Goal: Information Seeking & Learning: Learn about a topic

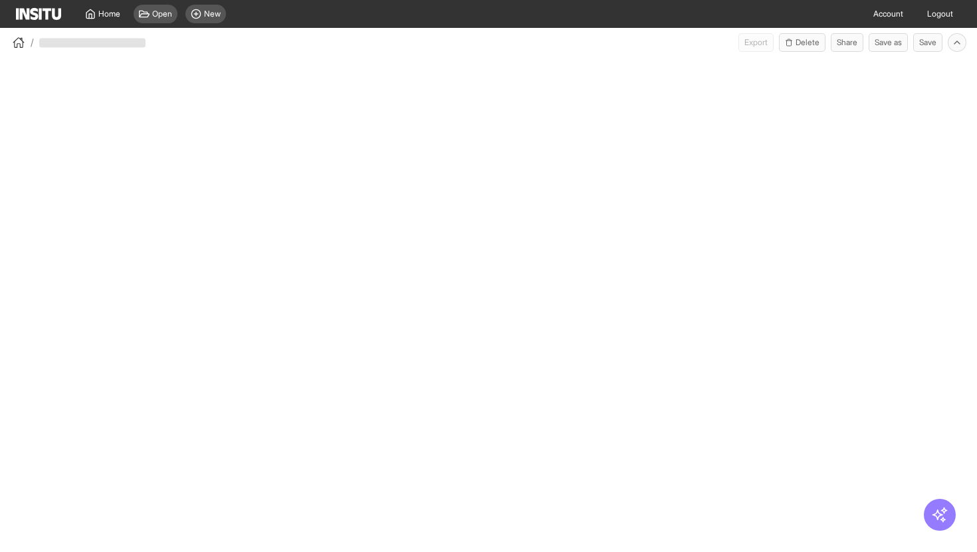
select select "**"
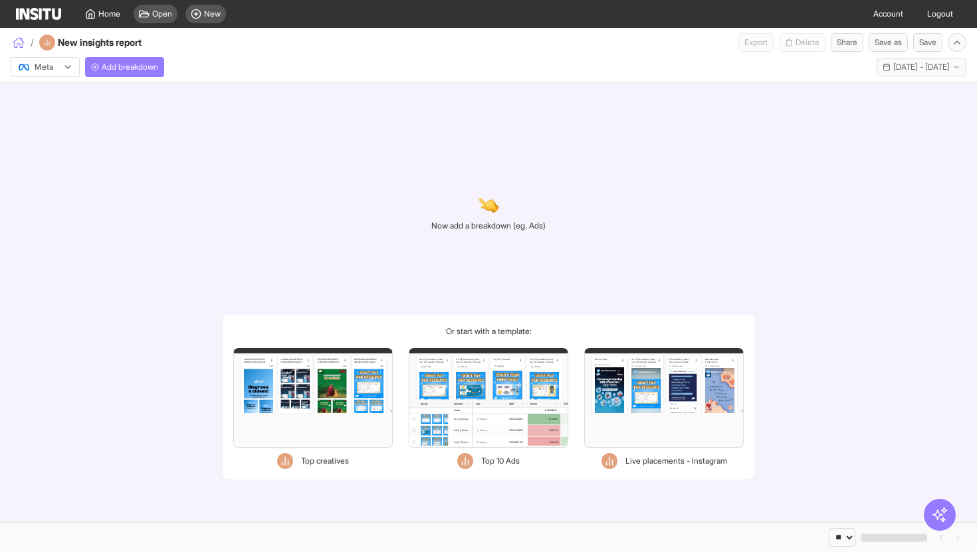
click at [17, 43] on icon "button" at bounding box center [19, 44] width 8 height 6
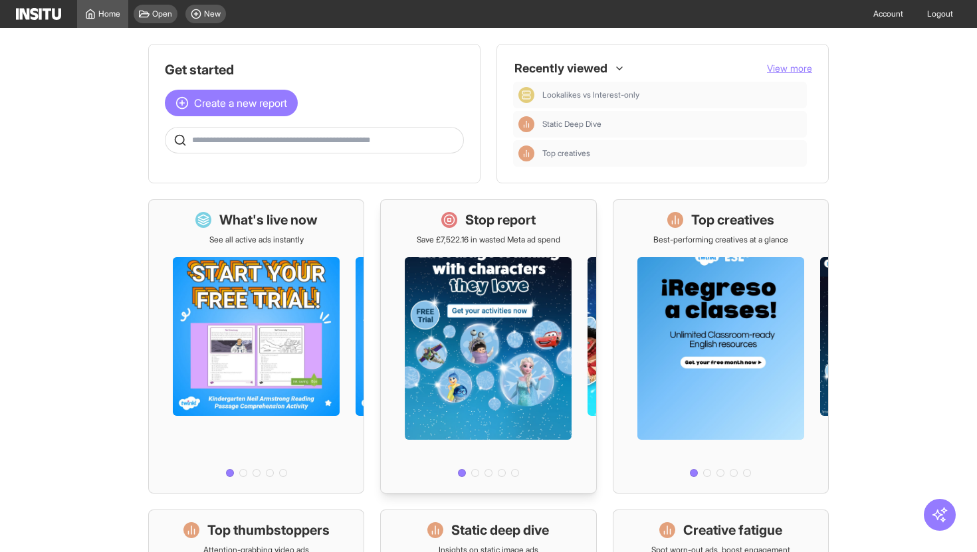
click at [537, 250] on div at bounding box center [488, 363] width 215 height 237
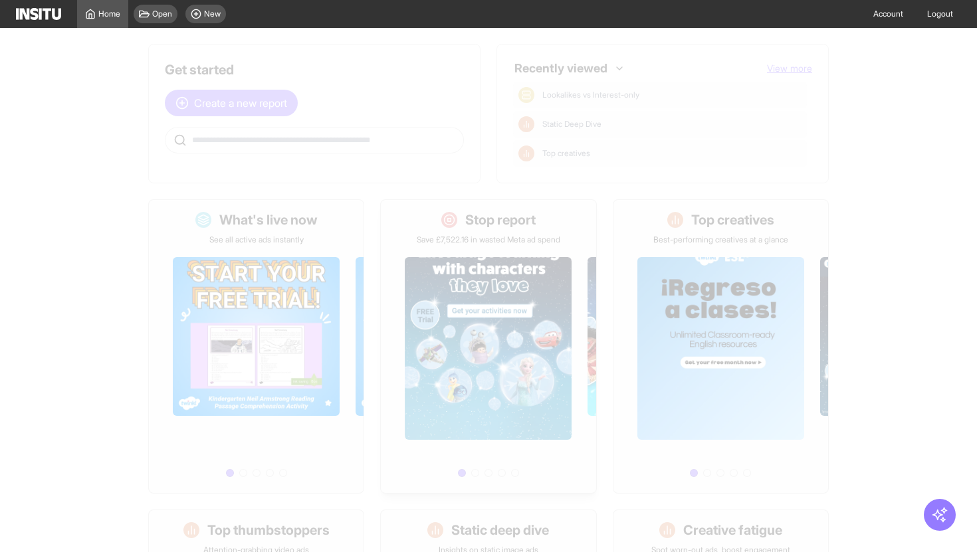
select select "**"
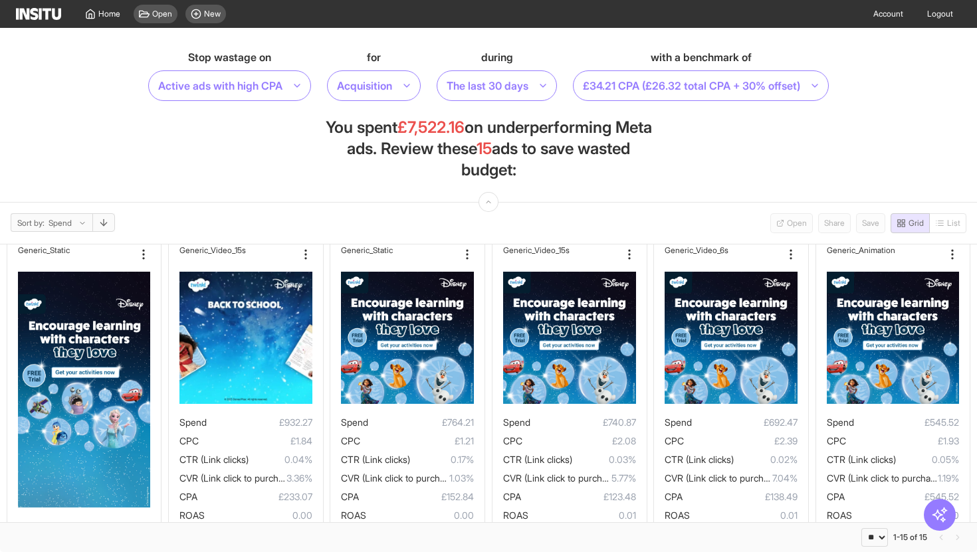
scroll to position [15, 0]
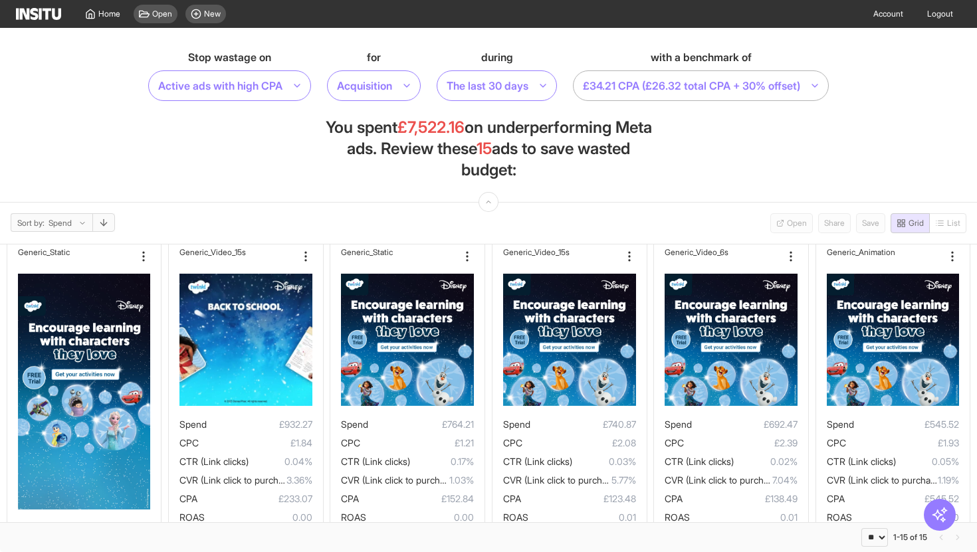
click at [640, 88] on div at bounding box center [692, 85] width 220 height 19
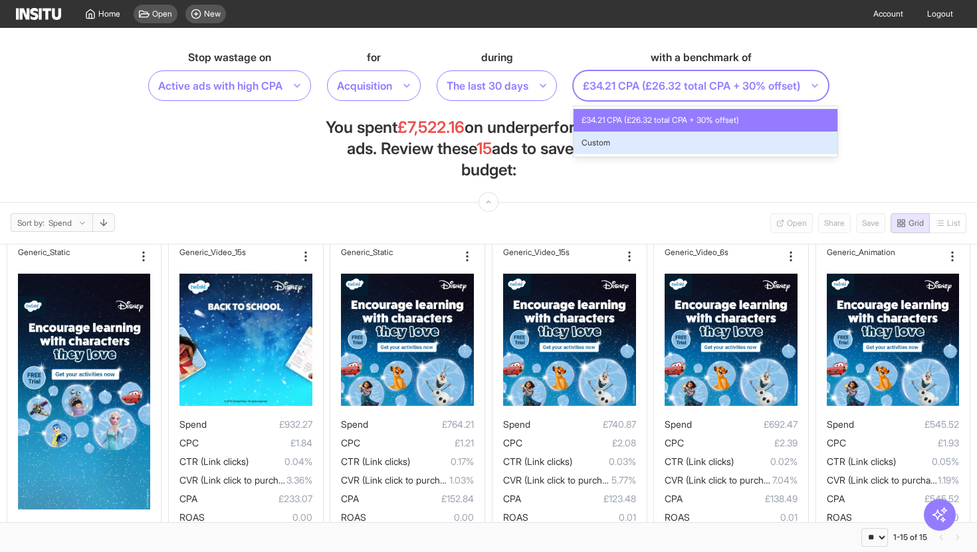
click at [290, 191] on section "Stop wastage on Active ads with high CPA for Acquisition during The last 30 day…" at bounding box center [488, 115] width 977 height 175
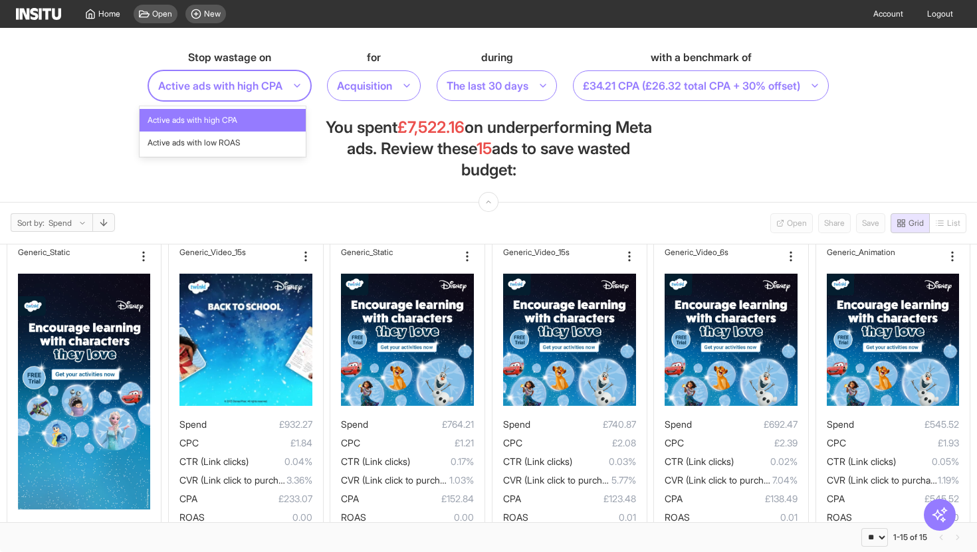
click at [223, 92] on div at bounding box center [220, 85] width 127 height 19
click at [360, 84] on div at bounding box center [365, 85] width 58 height 19
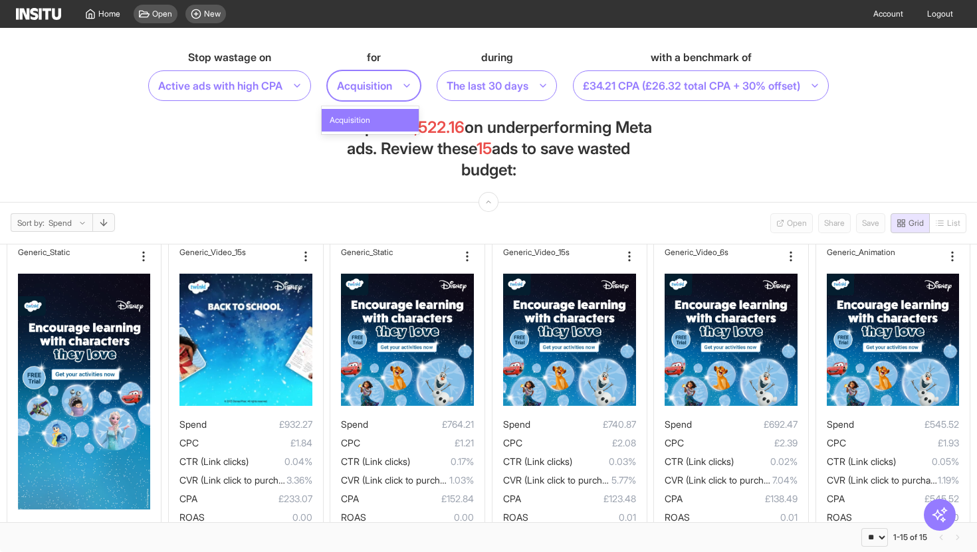
click at [368, 116] on span "Acquisition" at bounding box center [350, 120] width 41 height 12
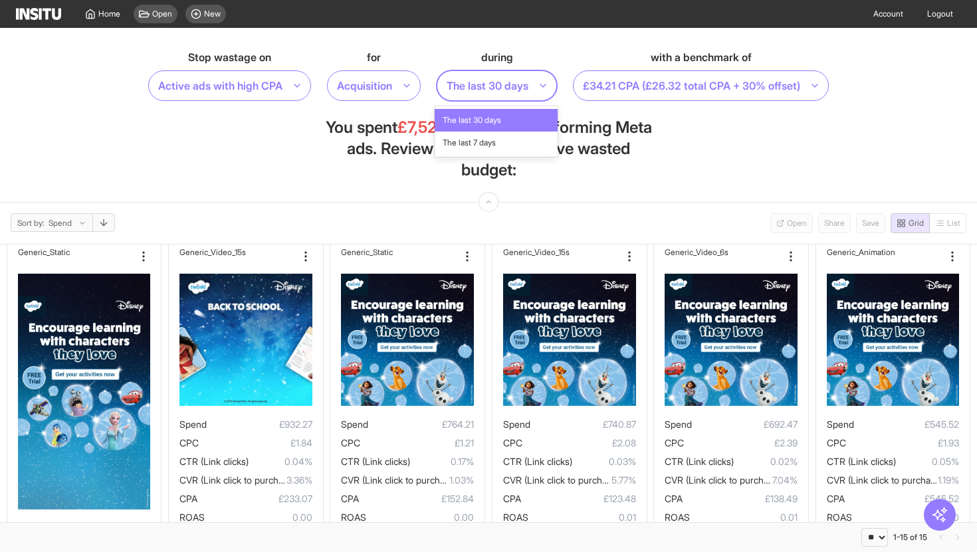
click at [500, 88] on div at bounding box center [487, 85] width 84 height 19
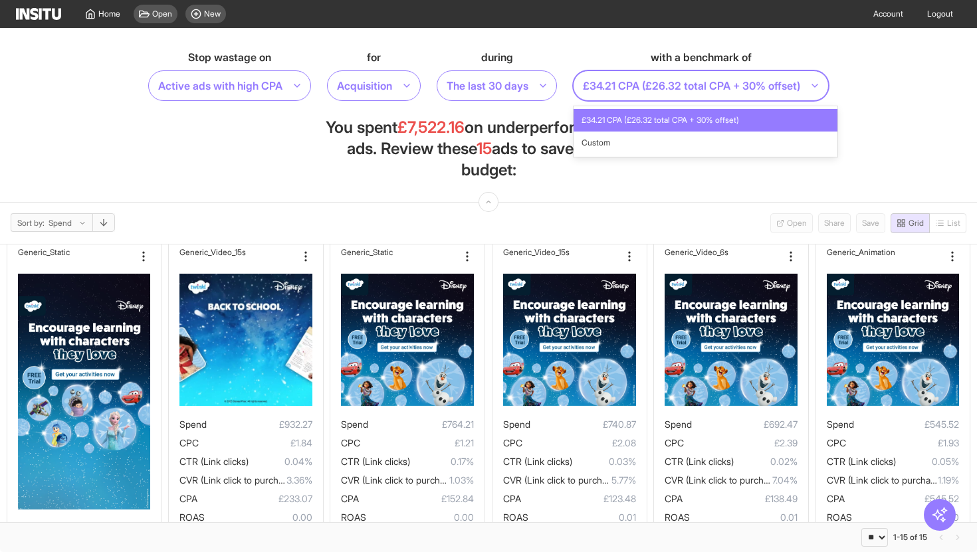
click at [664, 92] on div at bounding box center [692, 85] width 220 height 19
click at [672, 181] on section "Stop wastage on Active ads with high CPA for Acquisition during The last 30 day…" at bounding box center [488, 115] width 977 height 175
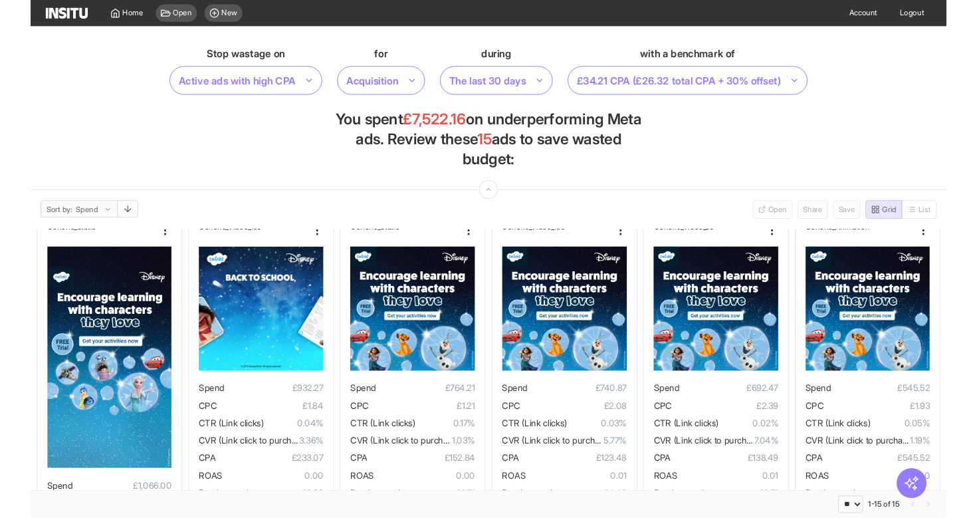
scroll to position [0, 0]
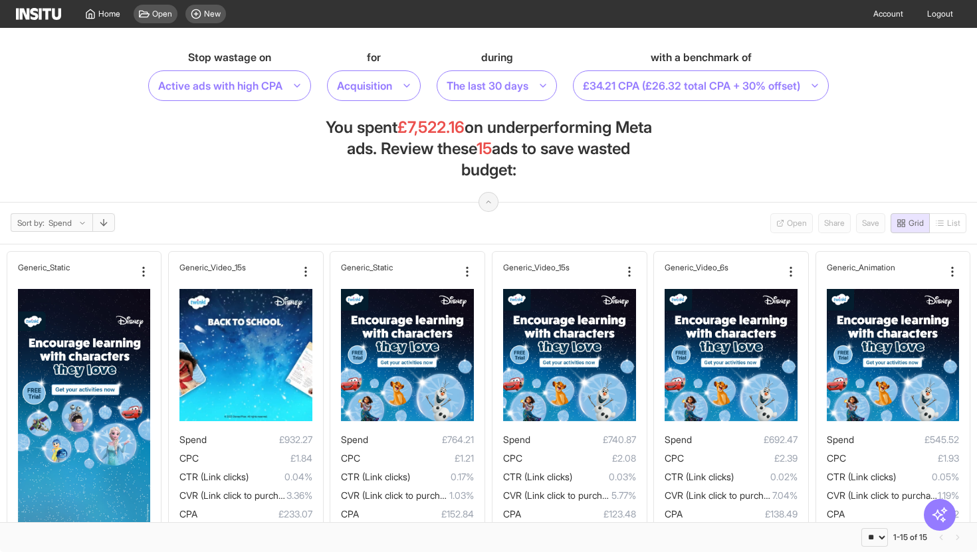
click at [485, 205] on icon "button" at bounding box center [489, 202] width 8 height 16
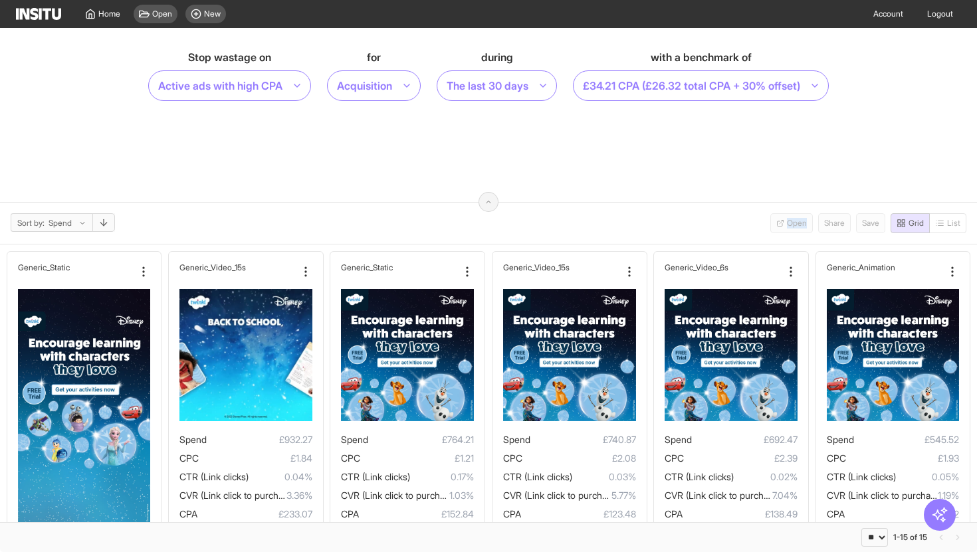
click at [485, 205] on section "Sort by: Spend Open Share Save Grid List" at bounding box center [488, 224] width 977 height 42
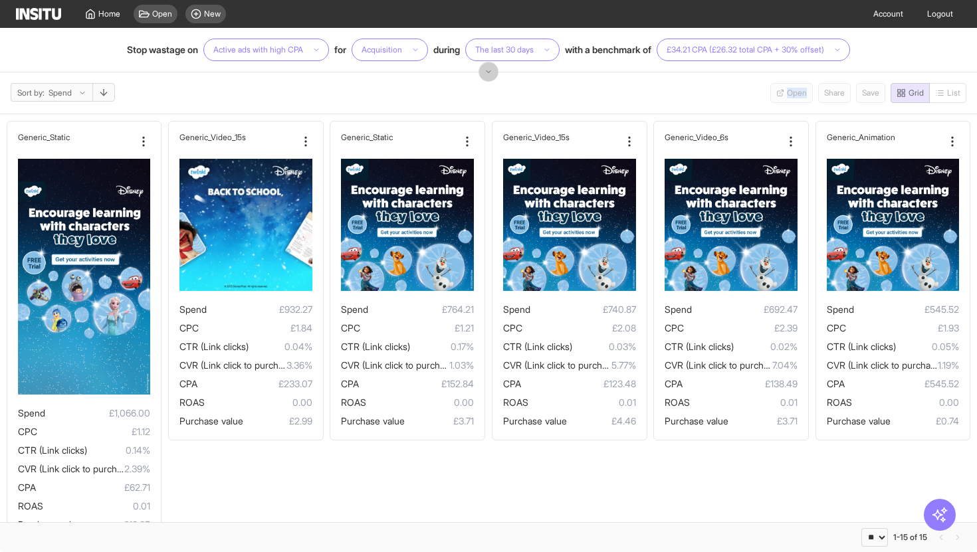
click at [487, 74] on icon "button" at bounding box center [489, 72] width 8 height 16
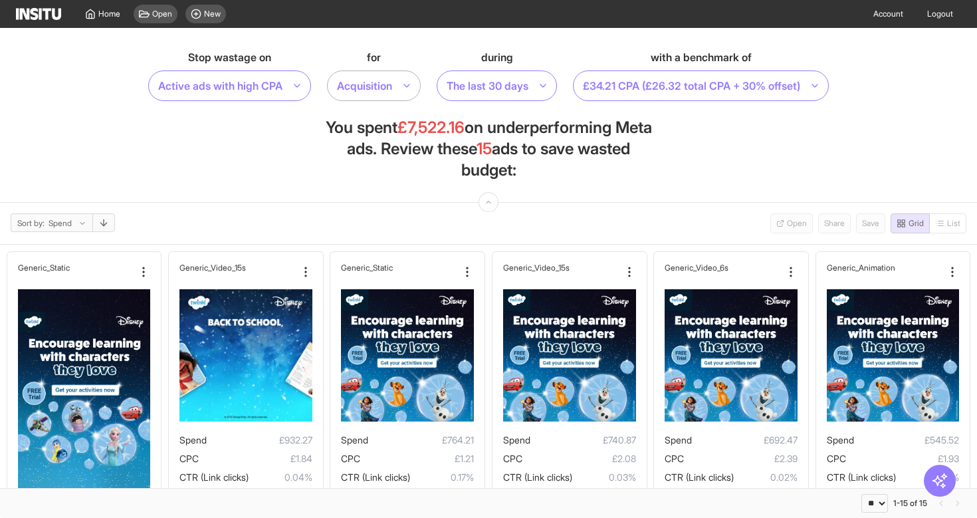
click at [362, 90] on div at bounding box center [365, 85] width 58 height 19
click at [248, 84] on div at bounding box center [220, 85] width 127 height 19
click at [218, 188] on section "Stop wastage on Active ads with high CPA for Acquisition during The last 30 day…" at bounding box center [488, 115] width 977 height 175
click at [53, 217] on div at bounding box center [60, 223] width 26 height 13
click at [187, 185] on section "Stop wastage on Active ads with high CPA for Acquisition during The last 30 day…" at bounding box center [488, 115] width 977 height 175
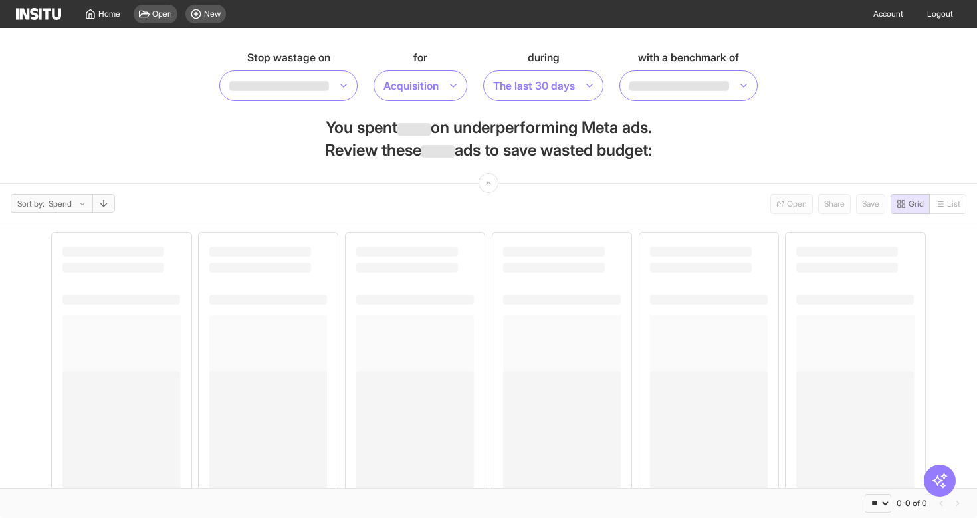
select select "**"
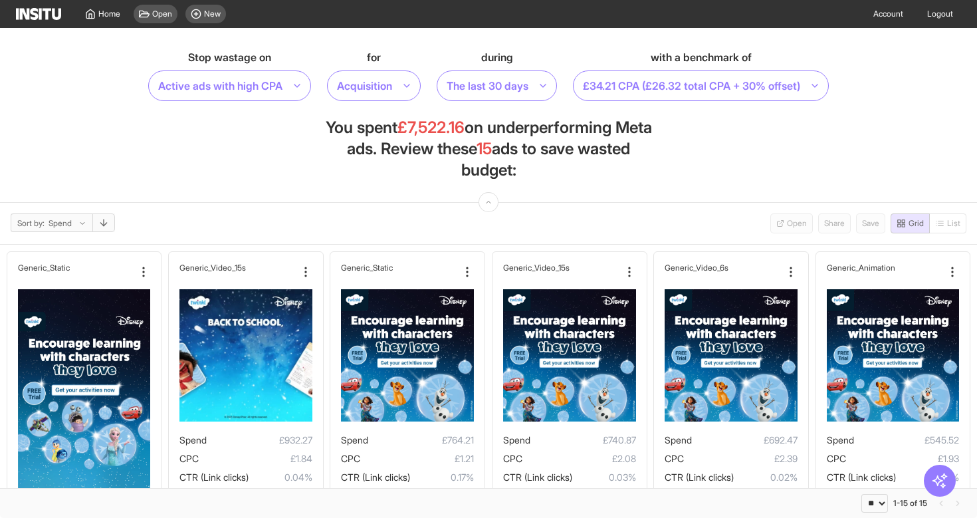
click at [42, 9] on img at bounding box center [38, 14] width 45 height 12
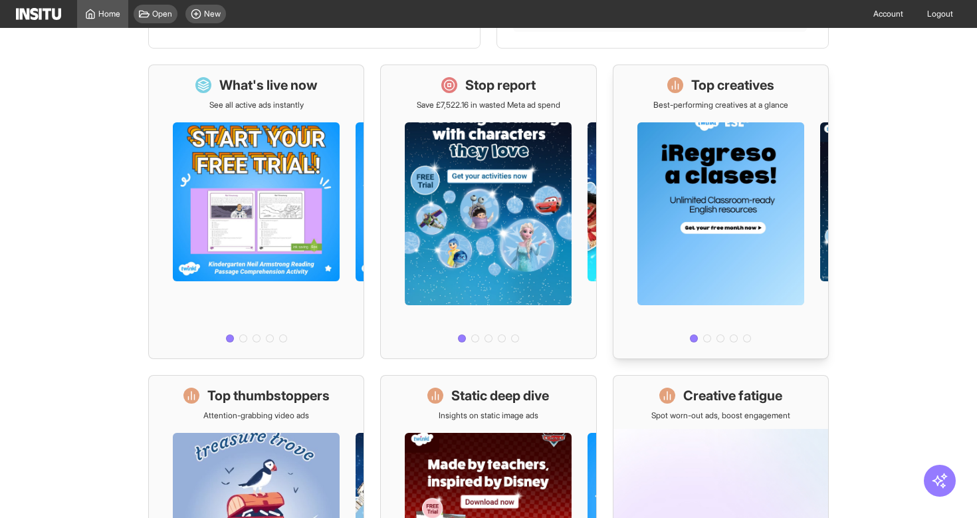
scroll to position [137, 0]
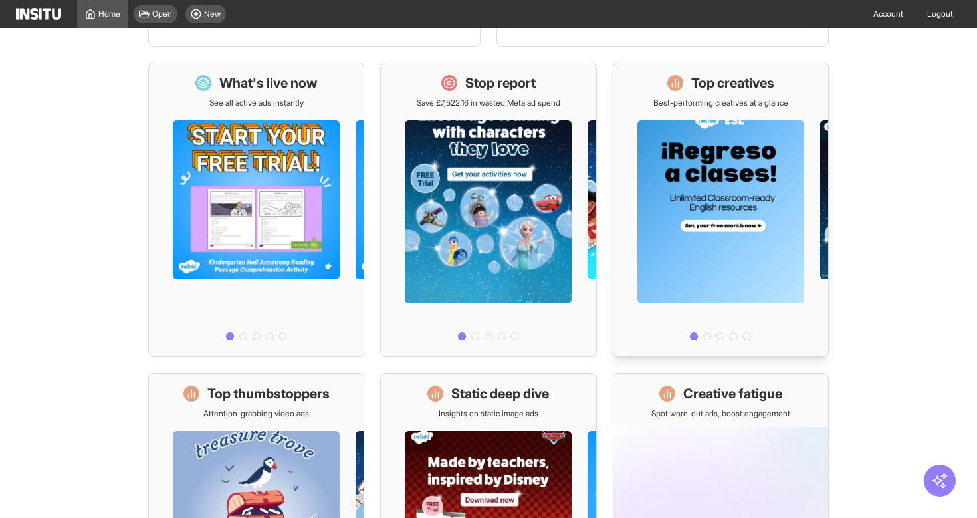
click at [716, 91] on h1 "Top creatives" at bounding box center [732, 83] width 83 height 19
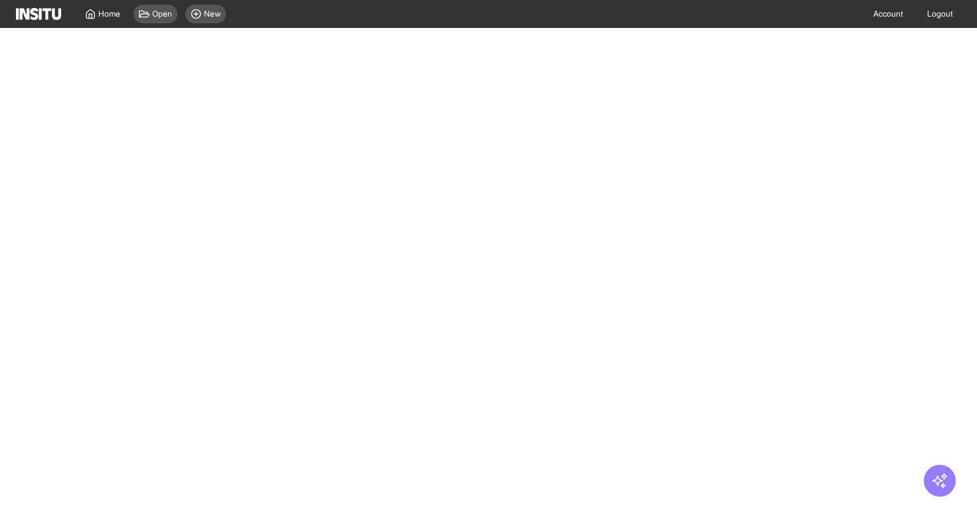
select select "**"
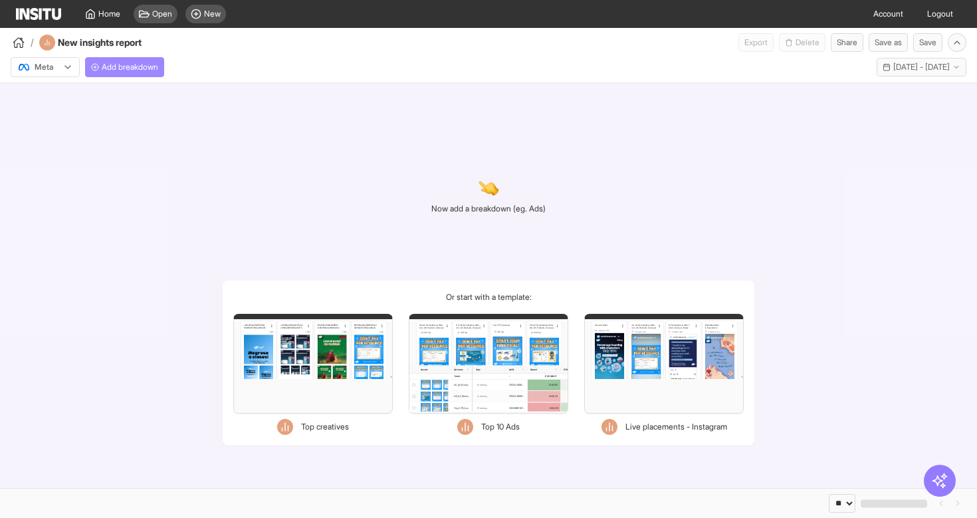
click at [134, 64] on span "Add breakdown" at bounding box center [130, 67] width 56 height 11
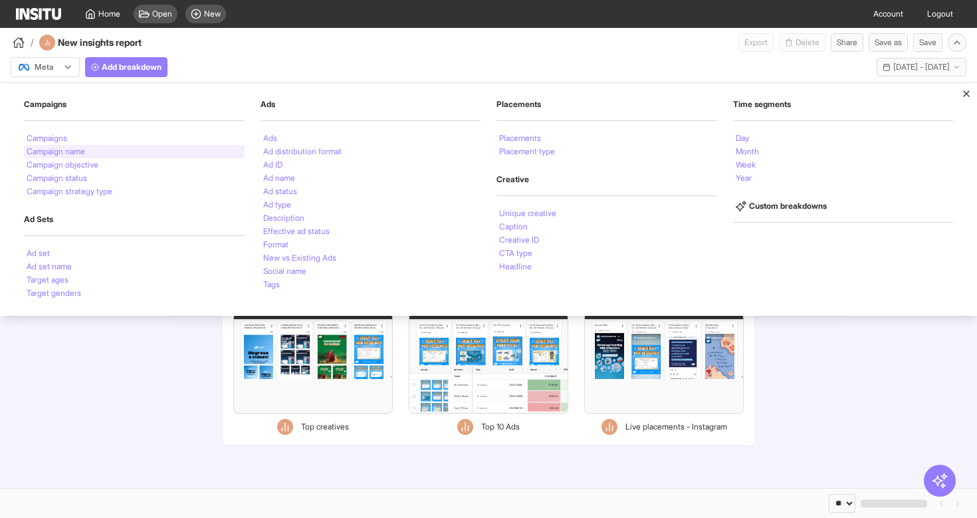
click at [120, 154] on div "Campaign name" at bounding box center [134, 151] width 221 height 13
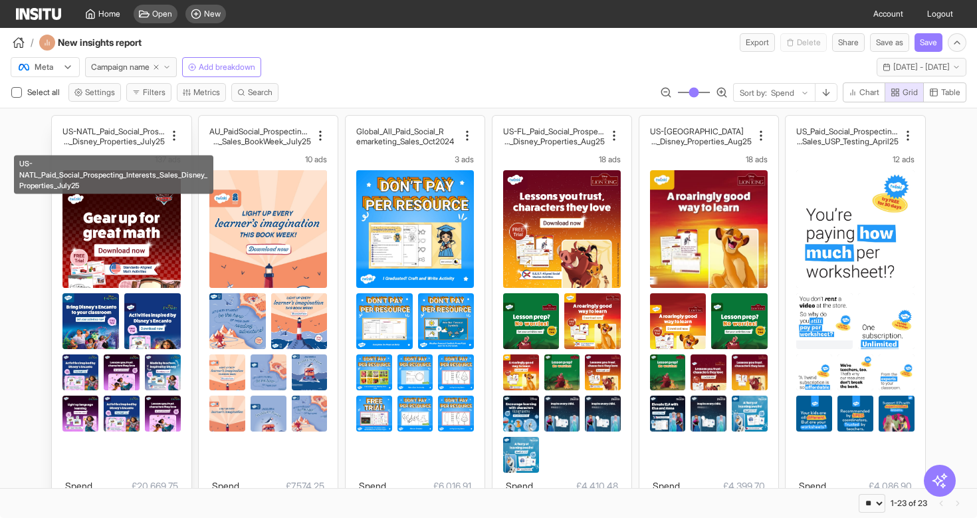
click at [125, 136] on h2 "rests_Sales_Disney_Properties_July25" at bounding box center [113, 141] width 102 height 10
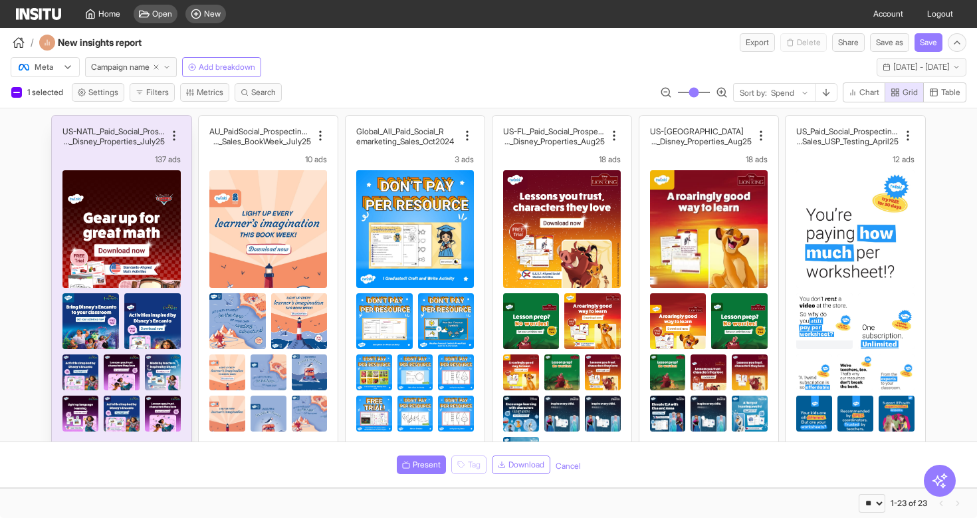
click at [113, 263] on img at bounding box center [121, 274] width 118 height 209
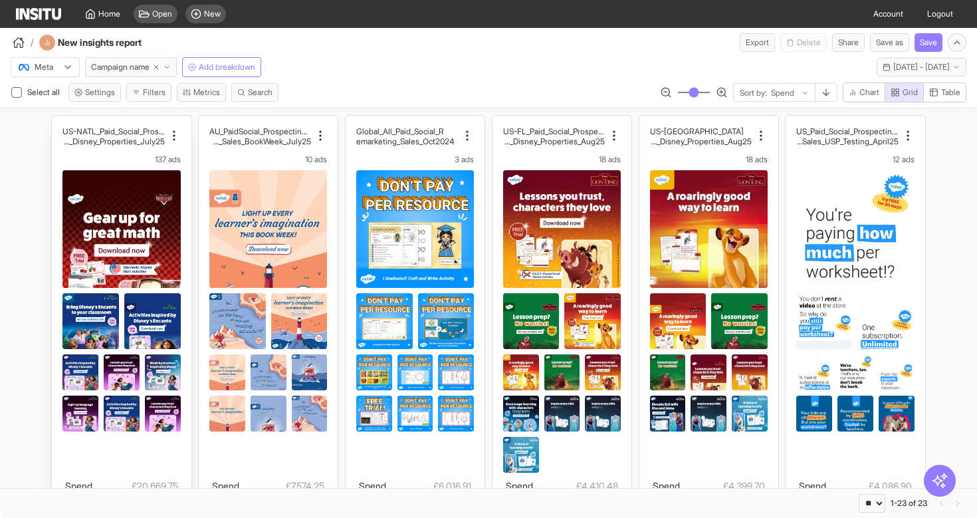
click at [113, 306] on img at bounding box center [90, 321] width 56 height 56
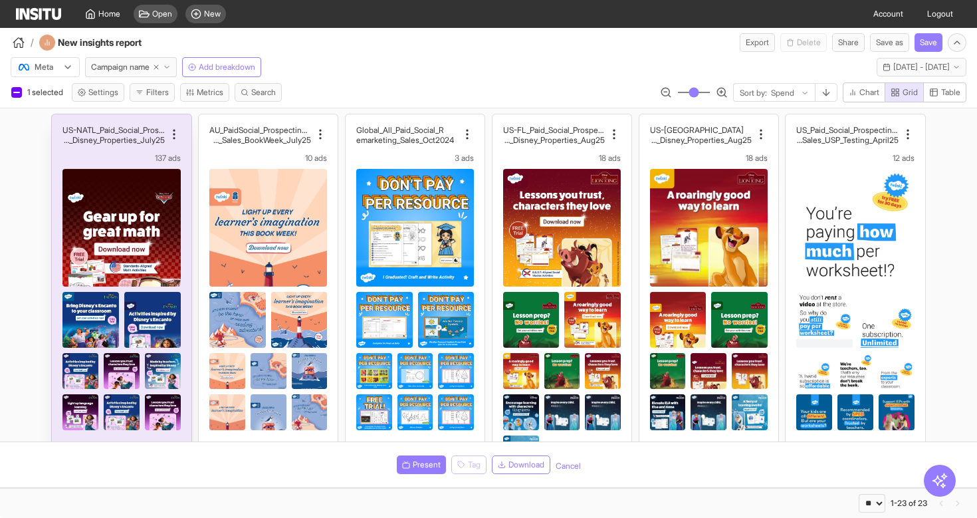
scroll to position [1, 0]
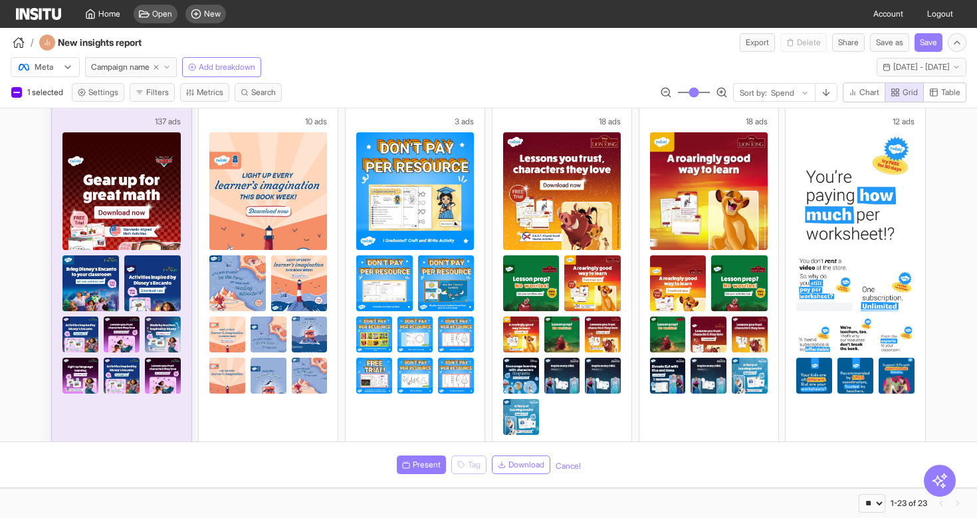
scroll to position [40, 0]
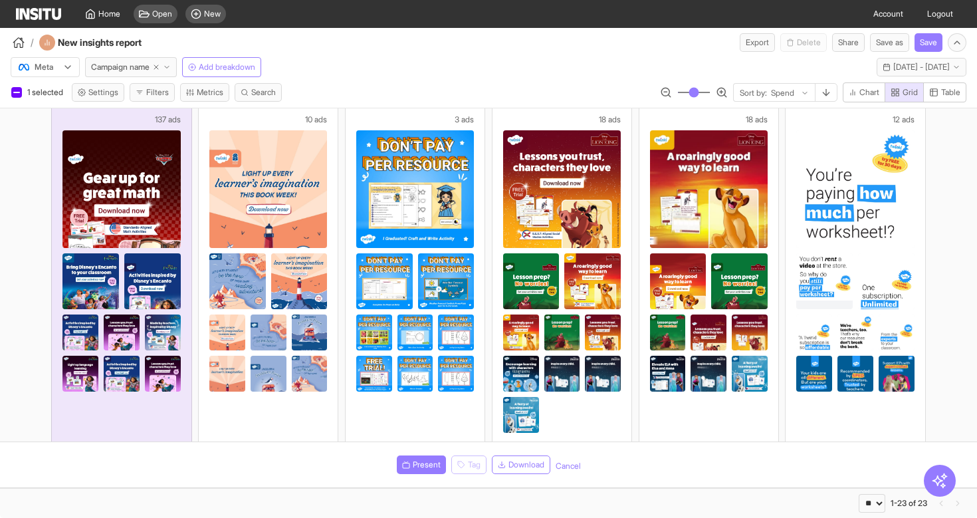
click at [384, 60] on div "Meta Campaign name Add breakdown Last 30 days - [DATE] - [DATE] [DATE] - [DATE]" at bounding box center [488, 64] width 977 height 25
click at [243, 64] on span "Add breakdown" at bounding box center [227, 67] width 56 height 11
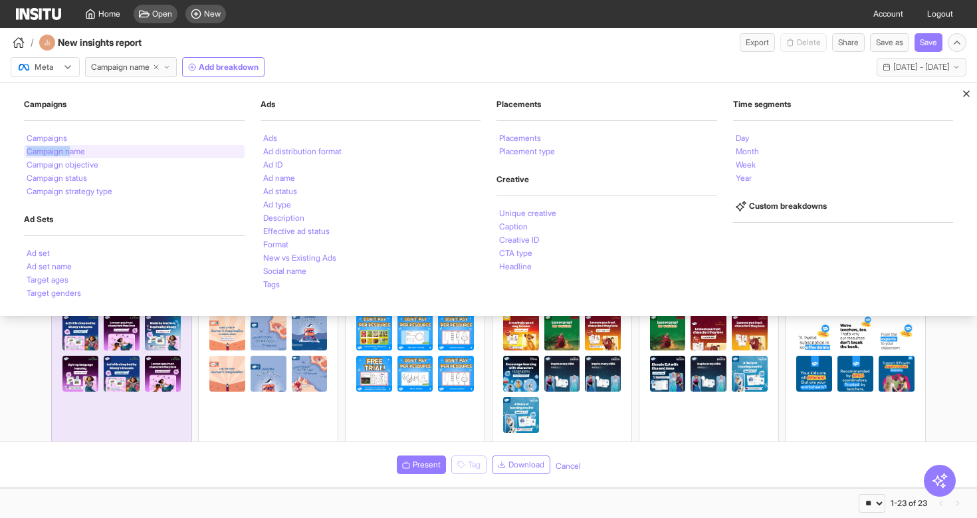
click at [71, 148] on li "Campaign name" at bounding box center [56, 152] width 58 height 8
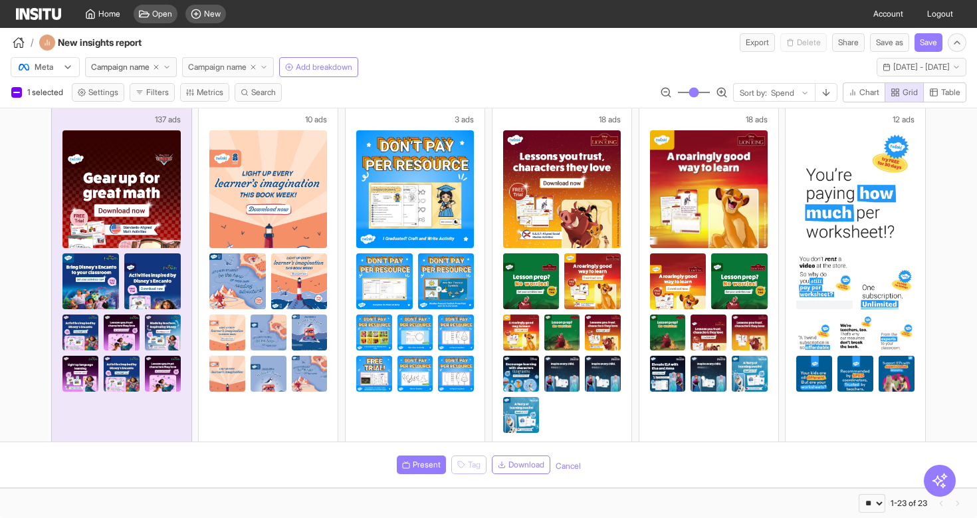
click at [240, 66] on span "Campaign name" at bounding box center [217, 67] width 58 height 11
click at [356, 43] on div "/ New insights report Export Delete Share Save as Save" at bounding box center [488, 40] width 977 height 24
click at [255, 66] on line "button" at bounding box center [253, 67] width 4 height 4
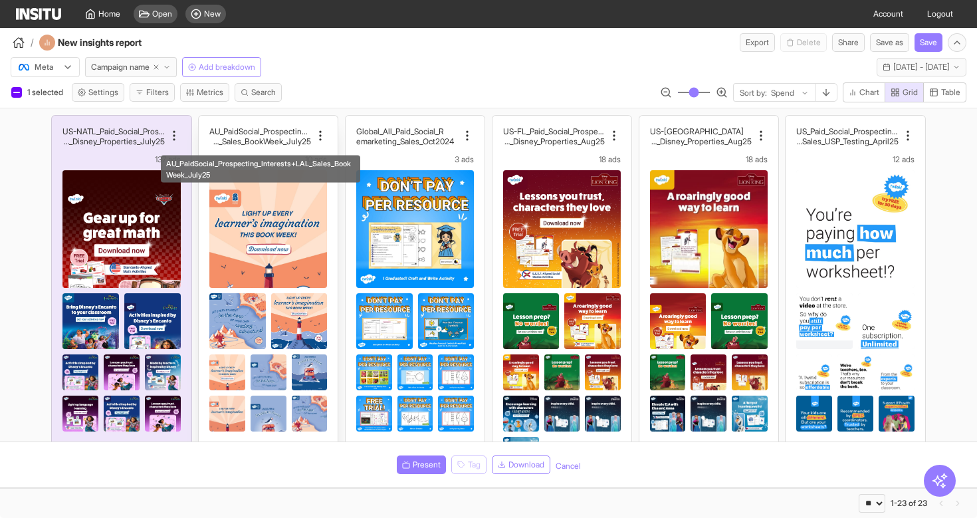
click at [269, 140] on h2 "ests+LAL_Sales_BookWeek_July25" at bounding box center [260, 141] width 102 height 10
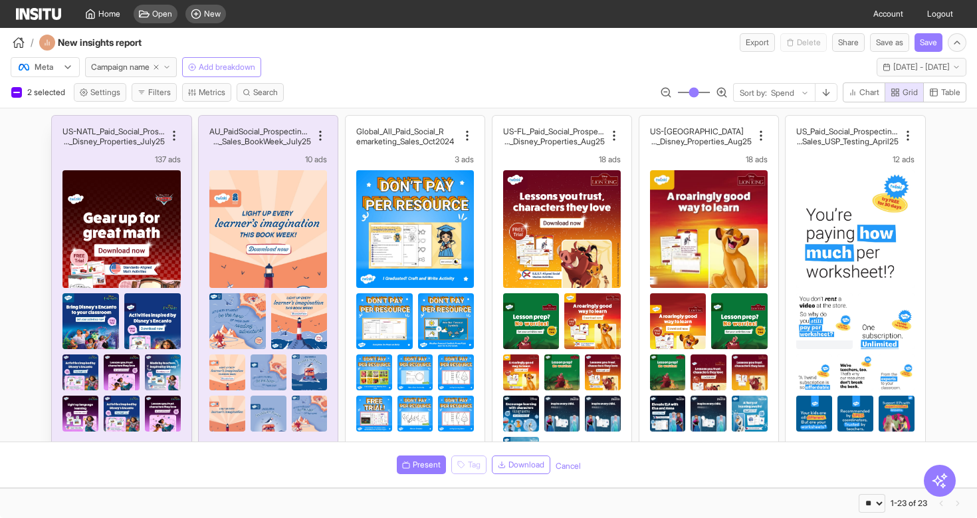
click at [96, 153] on div "US-NATL_Paid_Social_Prospecting_Inte rests_Sales_Disney_Properties_July25 137 a…" at bounding box center [121, 361] width 118 height 471
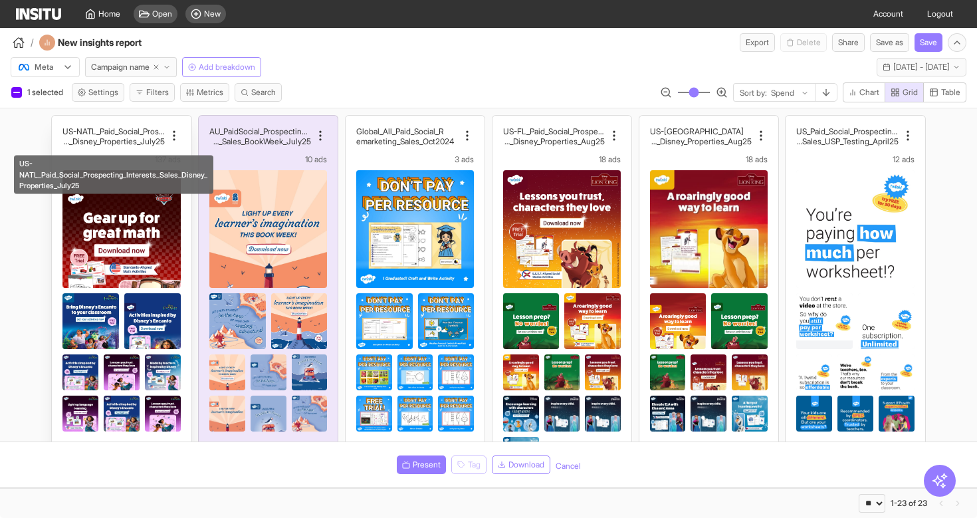
click at [111, 137] on h2 "rests_Sales_Disney_Properties_July25" at bounding box center [113, 141] width 102 height 10
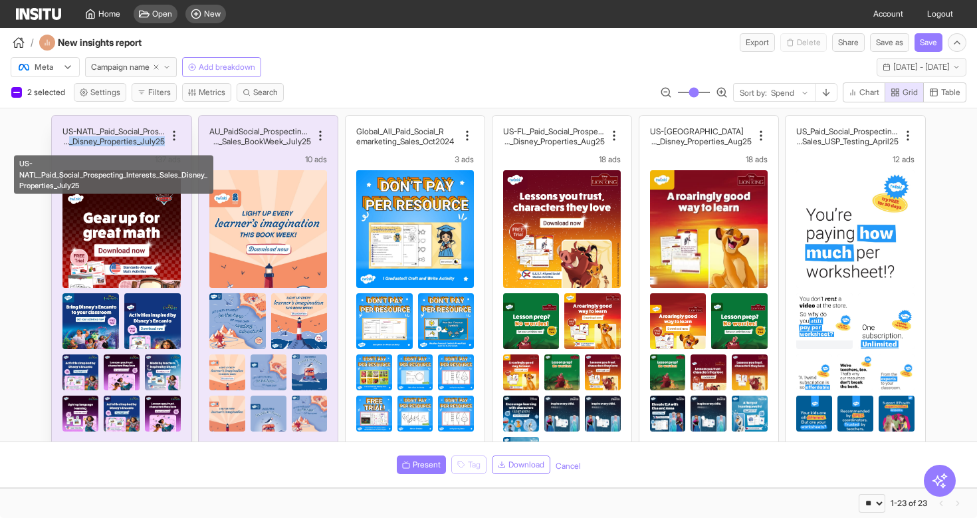
click at [111, 137] on h2 "rests_Sales_Disney_Properties_July25" at bounding box center [113, 141] width 102 height 10
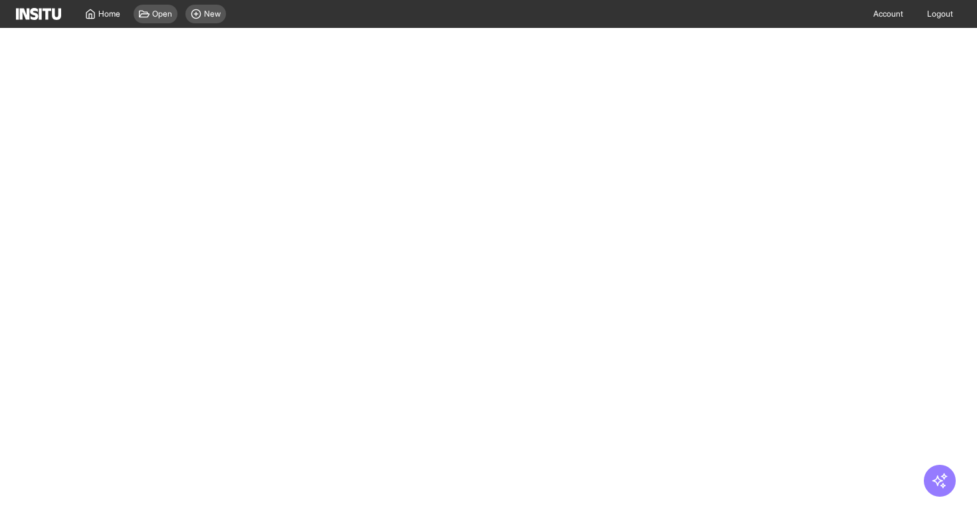
select select "**"
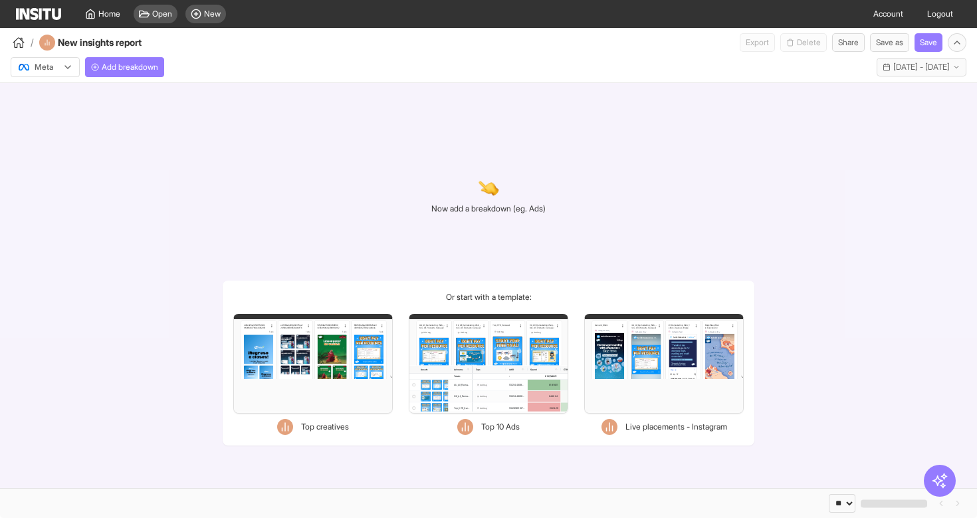
click at [31, 15] on img at bounding box center [38, 14] width 45 height 12
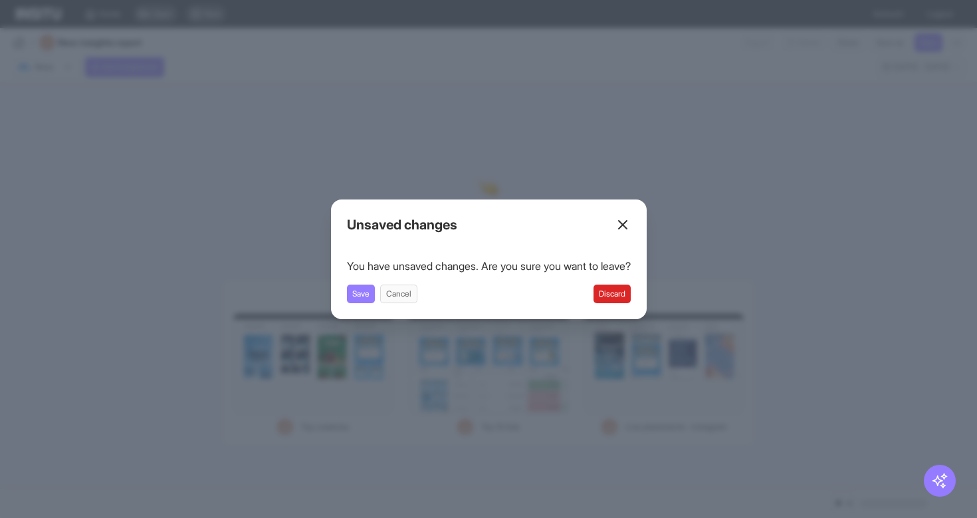
click at [627, 290] on button "Discard" at bounding box center [612, 293] width 37 height 19
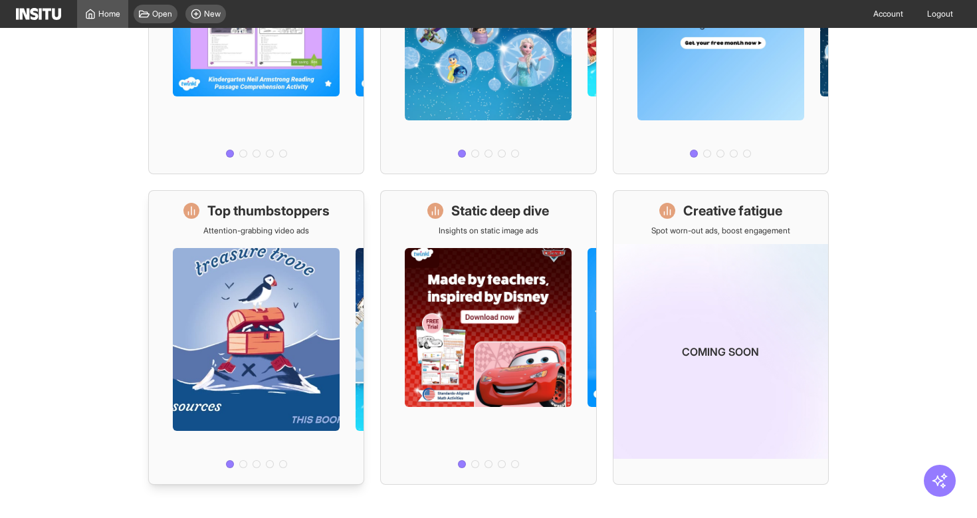
scroll to position [334, 0]
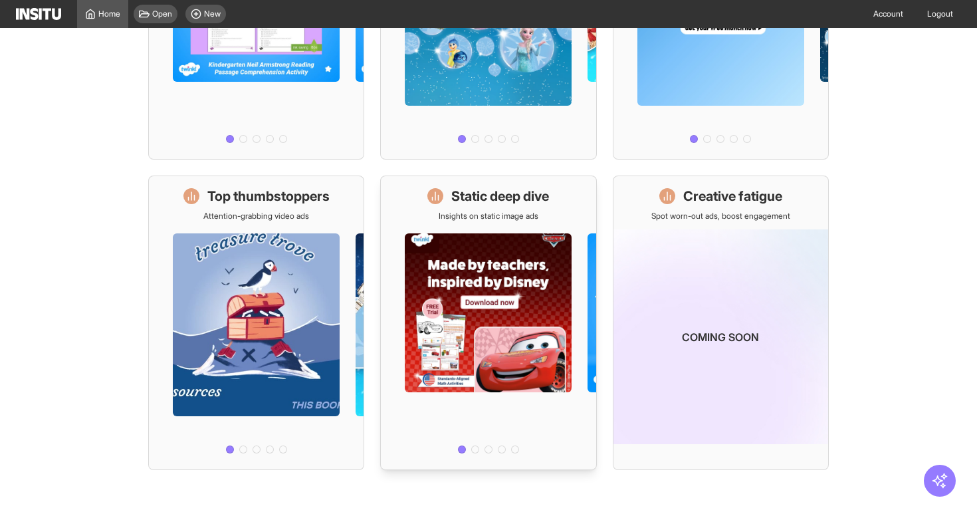
click at [514, 203] on h1 "Static deep dive" at bounding box center [500, 196] width 98 height 19
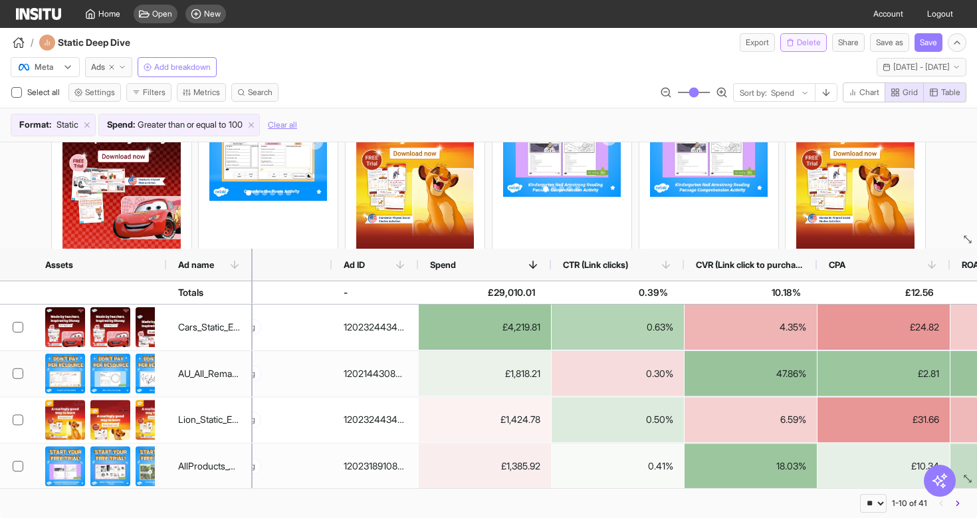
scroll to position [0, 58]
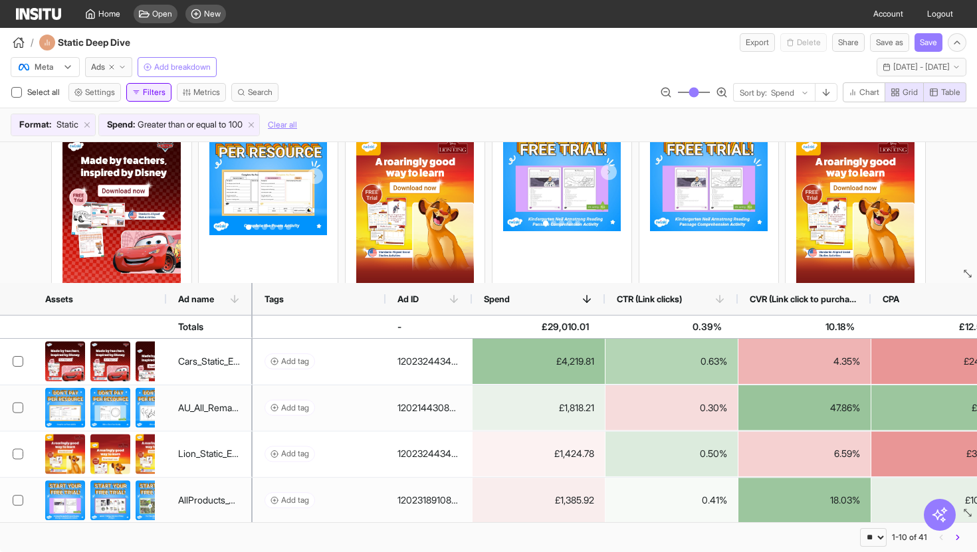
click at [134, 99] on button "Filters" at bounding box center [148, 92] width 45 height 19
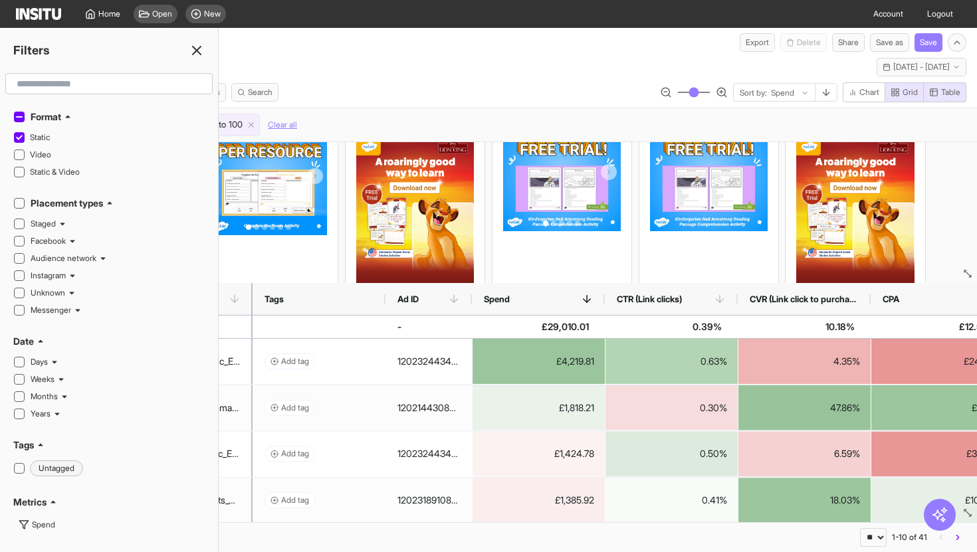
click at [343, 55] on div "Meta Ads Add breakdown Last 14 days - [DATE] - [DATE] [DATE] - [DATE]" at bounding box center [488, 64] width 977 height 25
